Goal: Task Accomplishment & Management: Use online tool/utility

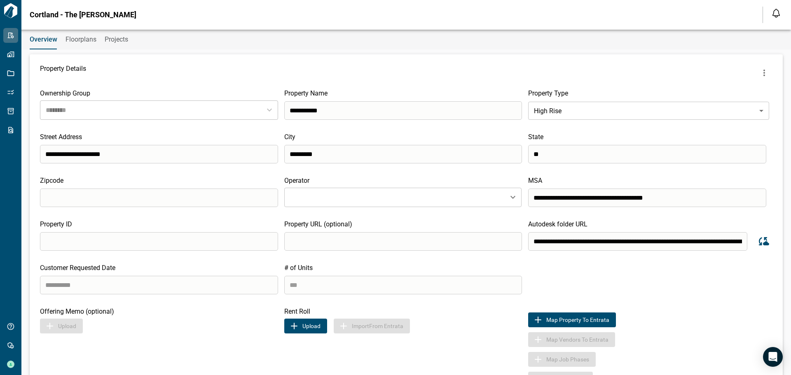
type input "********"
click at [763, 73] on icon "more" at bounding box center [764, 73] width 2 height 7
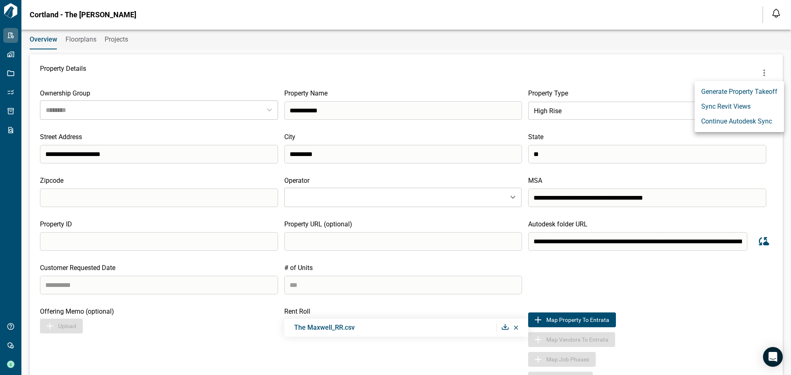
click at [730, 107] on li "Sync Revit Views" at bounding box center [738, 106] width 89 height 15
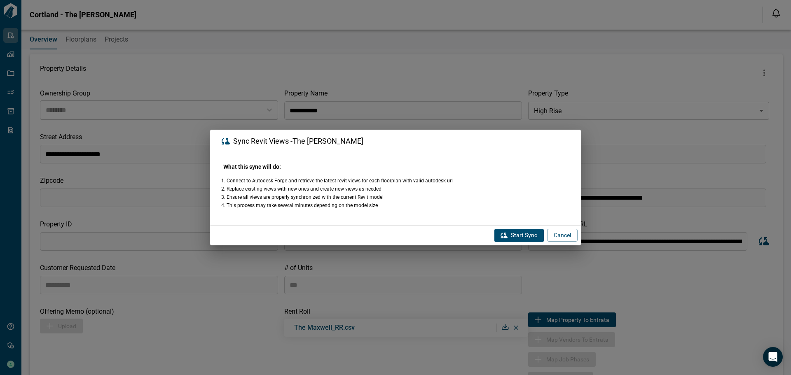
click at [510, 235] on button "Start Sync" at bounding box center [518, 235] width 49 height 13
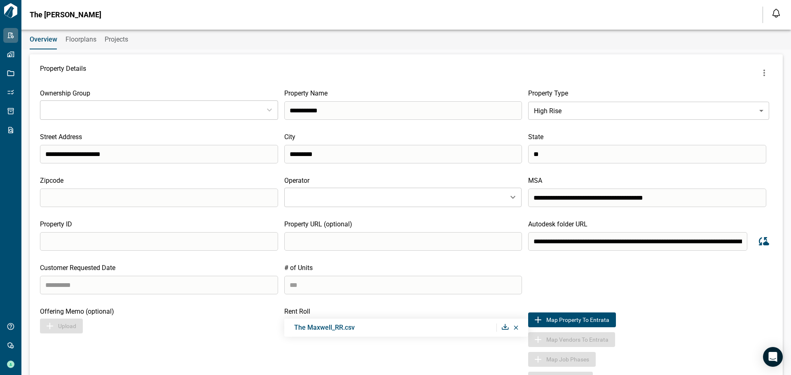
click at [761, 71] on icon "more" at bounding box center [764, 73] width 10 height 10
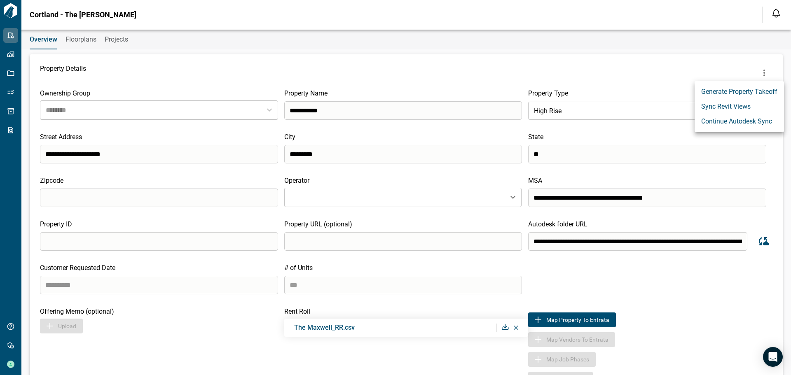
type input "********"
click at [731, 107] on li "Sync Revit Views" at bounding box center [738, 106] width 89 height 15
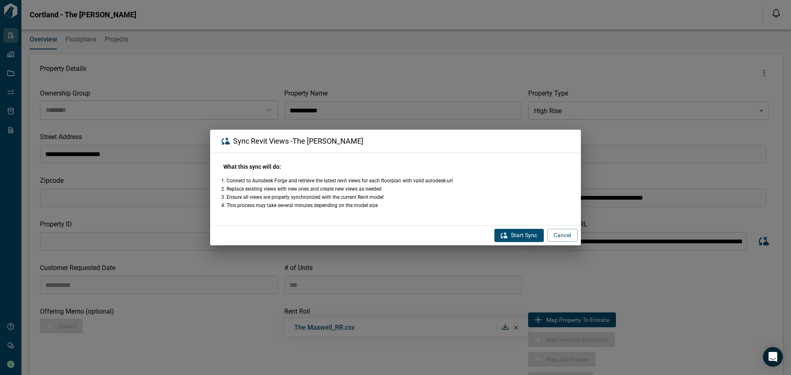
click at [514, 241] on button "Start Sync" at bounding box center [518, 235] width 49 height 13
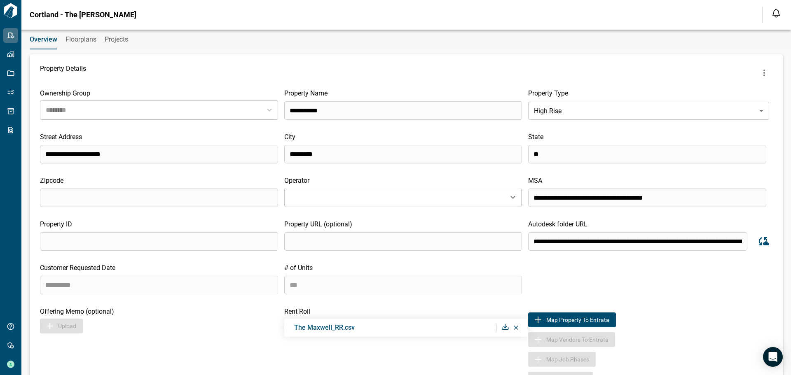
type input "********"
click at [763, 242] on icon "Sync data from Autodesk" at bounding box center [762, 241] width 12 height 12
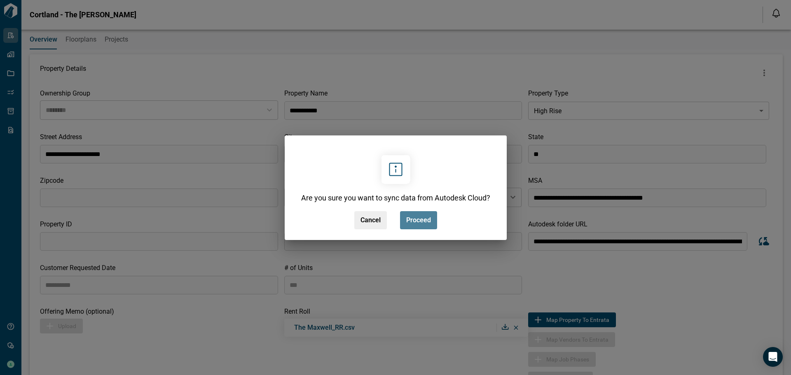
click at [408, 220] on span "Proceed" at bounding box center [418, 220] width 25 height 8
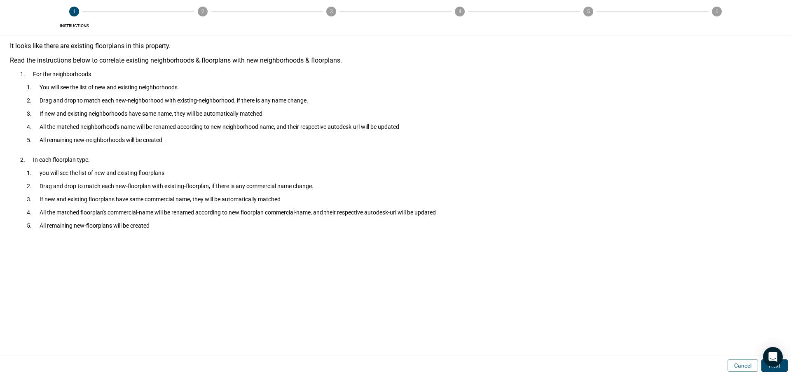
click at [784, 365] on button "Next" at bounding box center [774, 366] width 26 height 12
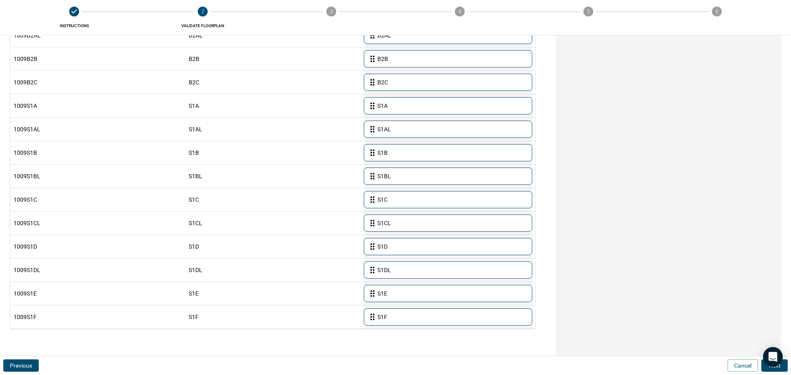
scroll to position [509, 0]
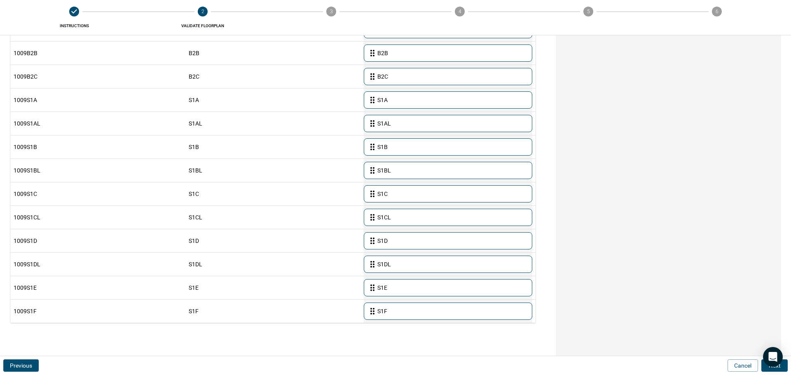
click at [787, 366] on button "Next" at bounding box center [774, 366] width 26 height 12
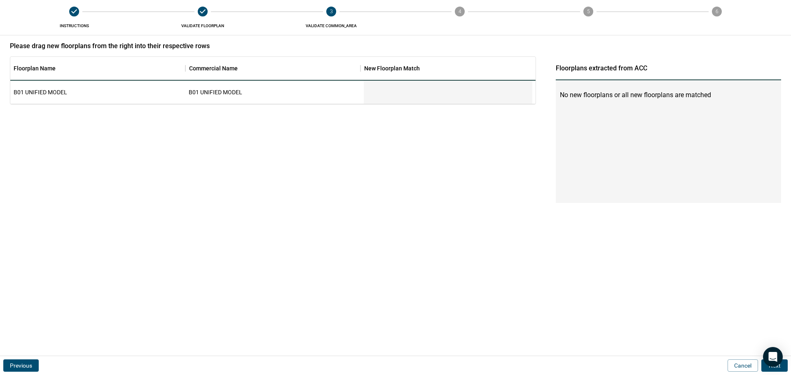
scroll to position [0, 0]
click at [786, 367] on button "Next" at bounding box center [774, 366] width 26 height 12
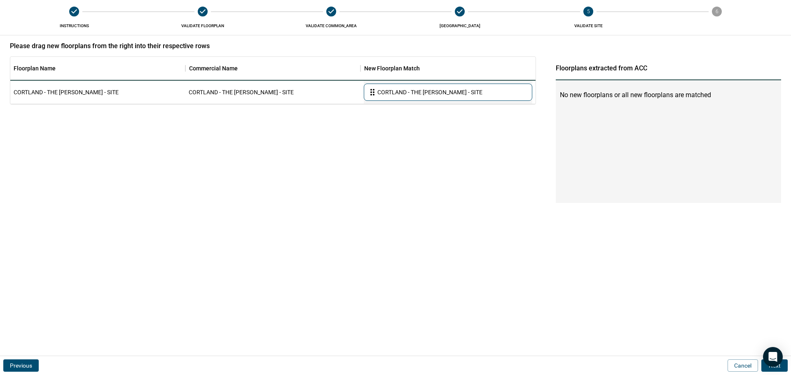
click at [786, 367] on button "Next" at bounding box center [774, 366] width 26 height 12
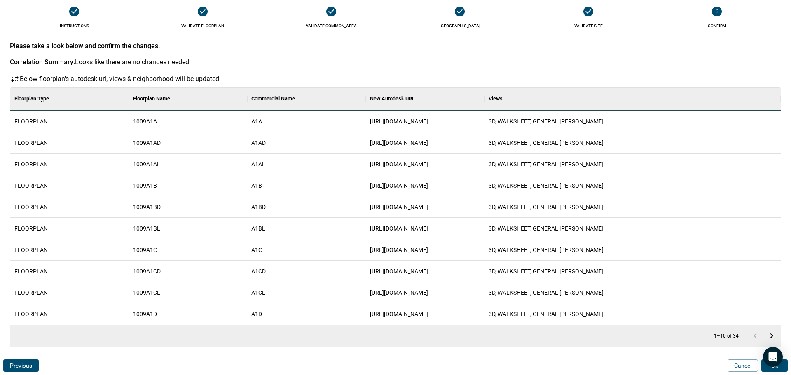
scroll to position [231, 767]
click at [784, 367] on button "Ok" at bounding box center [774, 366] width 26 height 12
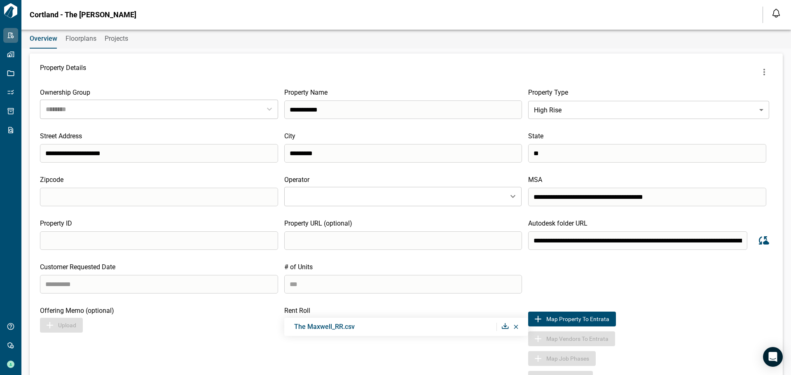
scroll to position [0, 0]
click at [759, 79] on button "more" at bounding box center [764, 73] width 16 height 16
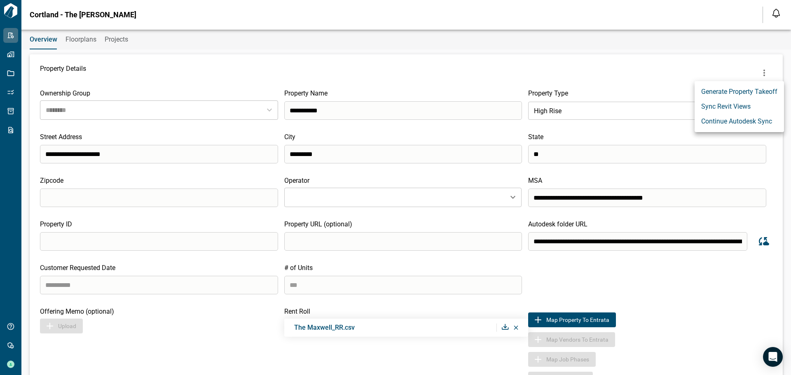
click at [742, 105] on li "Sync Revit Views" at bounding box center [738, 106] width 89 height 15
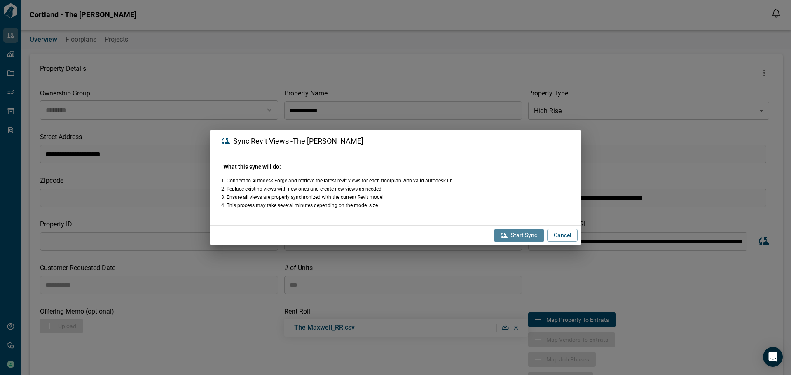
click at [506, 237] on icon "button" at bounding box center [503, 235] width 7 height 5
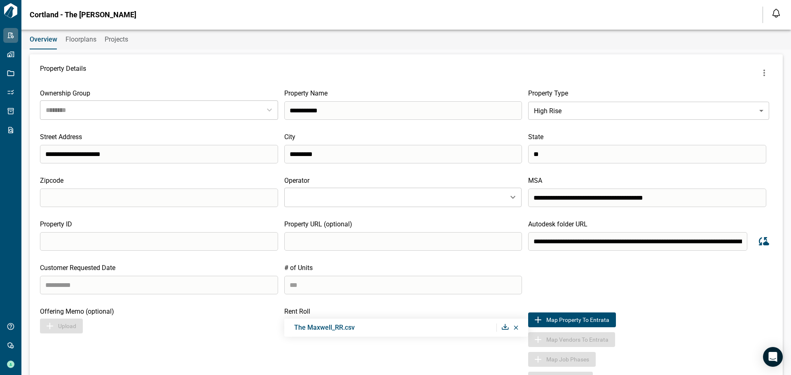
type input "********"
click at [70, 35] on button "Floorplans" at bounding box center [80, 40] width 31 height 20
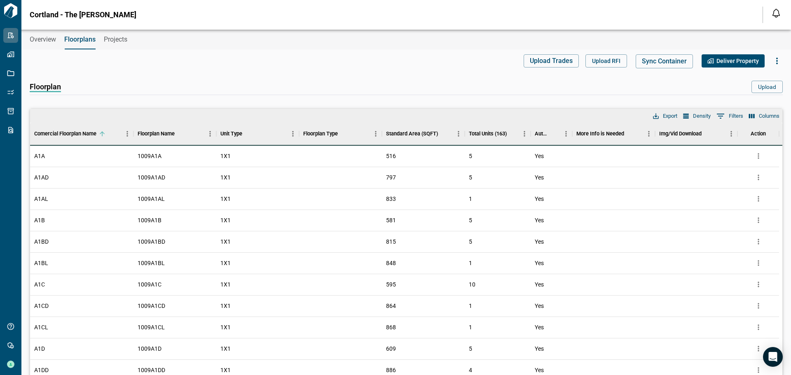
click at [40, 37] on span "Overview" at bounding box center [43, 39] width 26 height 8
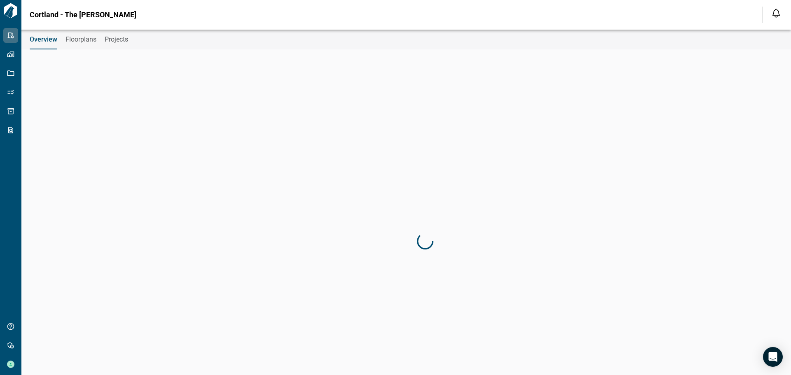
type input "********"
click at [79, 39] on span "Floorplans" at bounding box center [80, 39] width 31 height 8
